Goal: Navigation & Orientation: Find specific page/section

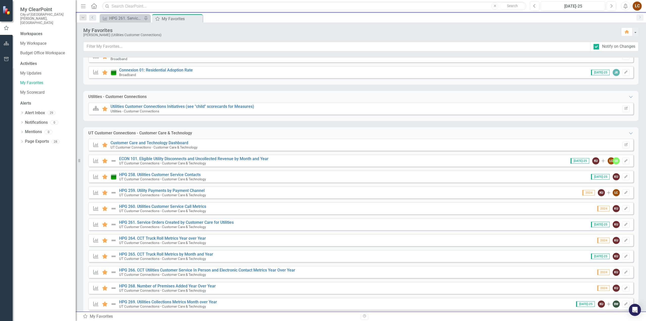
scroll to position [118, 0]
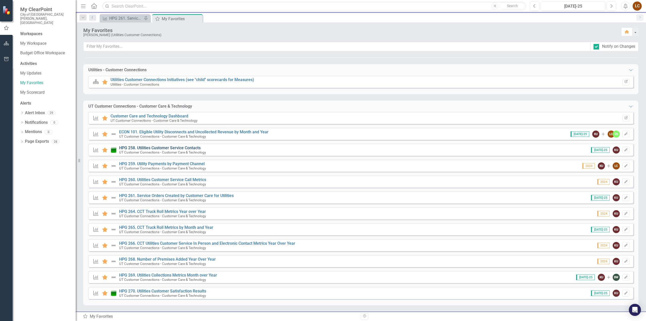
click at [161, 149] on link "HPG 258. Utilities Customer Service Contacts" at bounding box center [159, 147] width 81 height 5
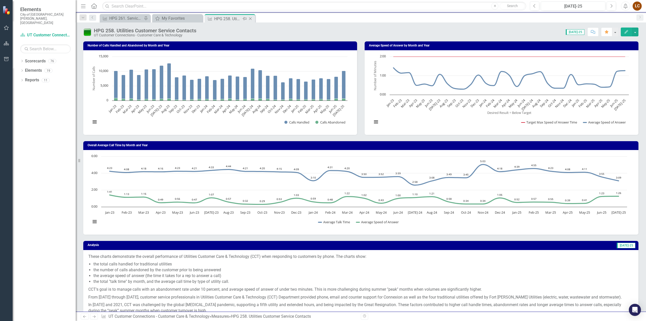
click at [248, 19] on icon "Close" at bounding box center [250, 19] width 5 height 4
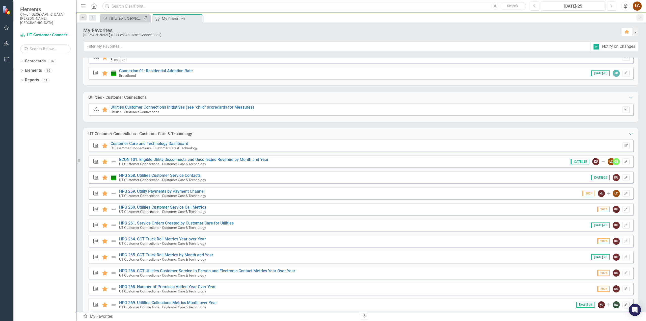
scroll to position [118, 0]
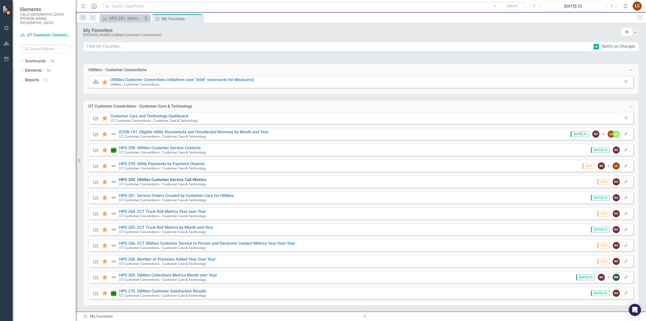
click at [147, 180] on link "HPG 260. Utilities Customer Service Call Metrics" at bounding box center [162, 179] width 87 height 5
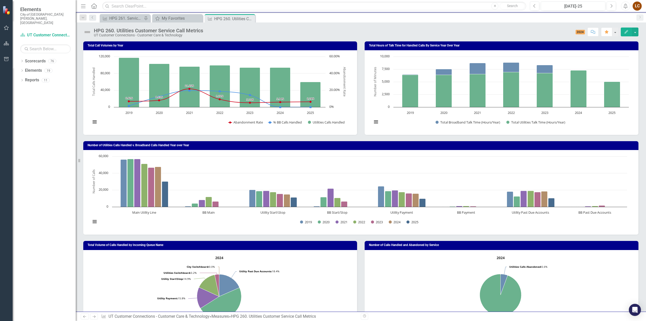
click at [161, 13] on div "Dropdown Search Measure HPG 261. Service Orders Created by Customer Care for Ut…" at bounding box center [361, 17] width 570 height 10
click at [162, 17] on div "My Favorites" at bounding box center [178, 18] width 33 height 6
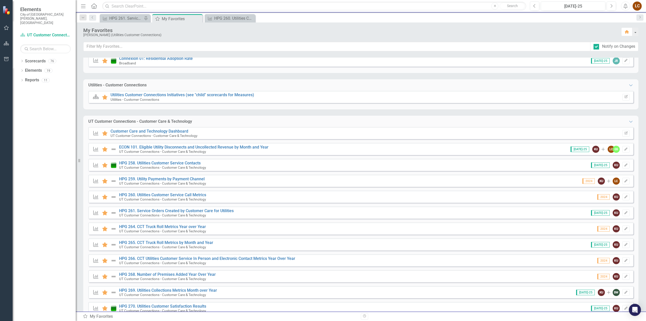
scroll to position [118, 0]
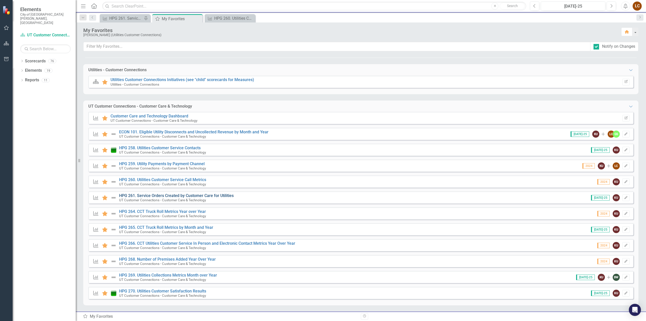
click at [156, 195] on link "HPG 261. Service Orders Created by Customer Care for Utilities" at bounding box center [176, 195] width 115 height 5
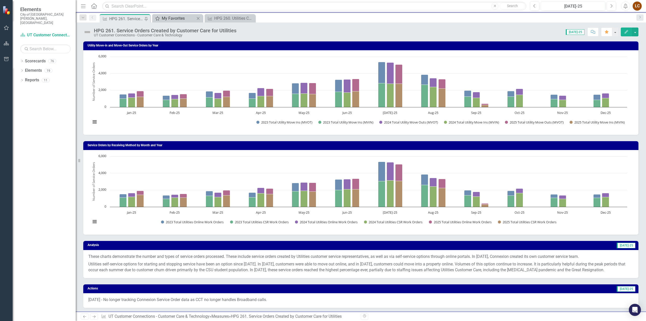
click at [166, 18] on div "My Favorites" at bounding box center [178, 18] width 33 height 6
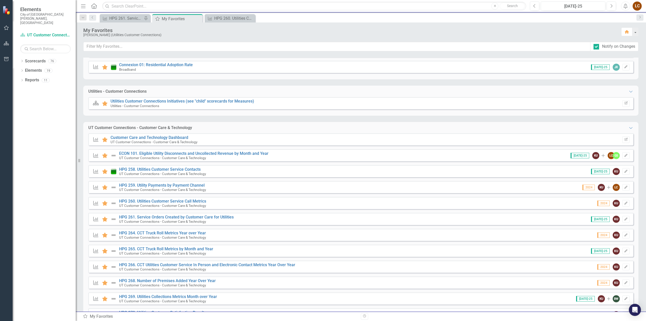
scroll to position [118, 0]
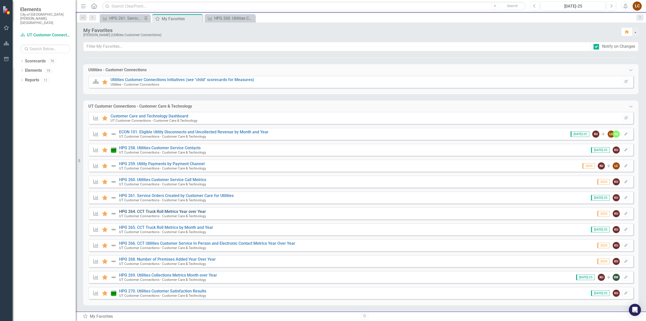
click at [147, 210] on link "HPG 264. CCT Truck Roll Metrics Year over Year" at bounding box center [162, 211] width 87 height 5
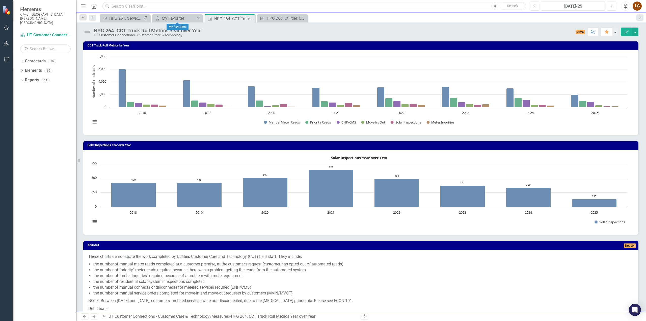
click at [173, 21] on div "My Favorites My Favorites Close" at bounding box center [177, 18] width 50 height 8
click at [171, 17] on div "My Favorites" at bounding box center [178, 18] width 33 height 6
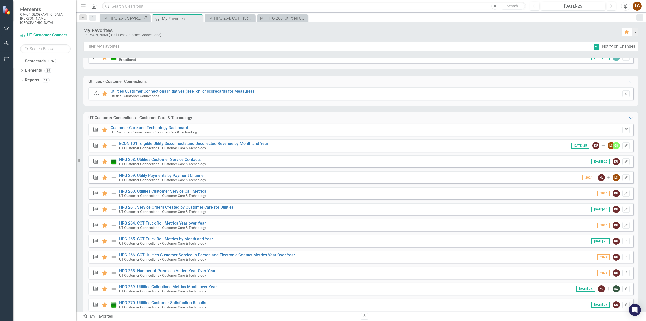
scroll to position [118, 0]
